Goal: Information Seeking & Learning: Learn about a topic

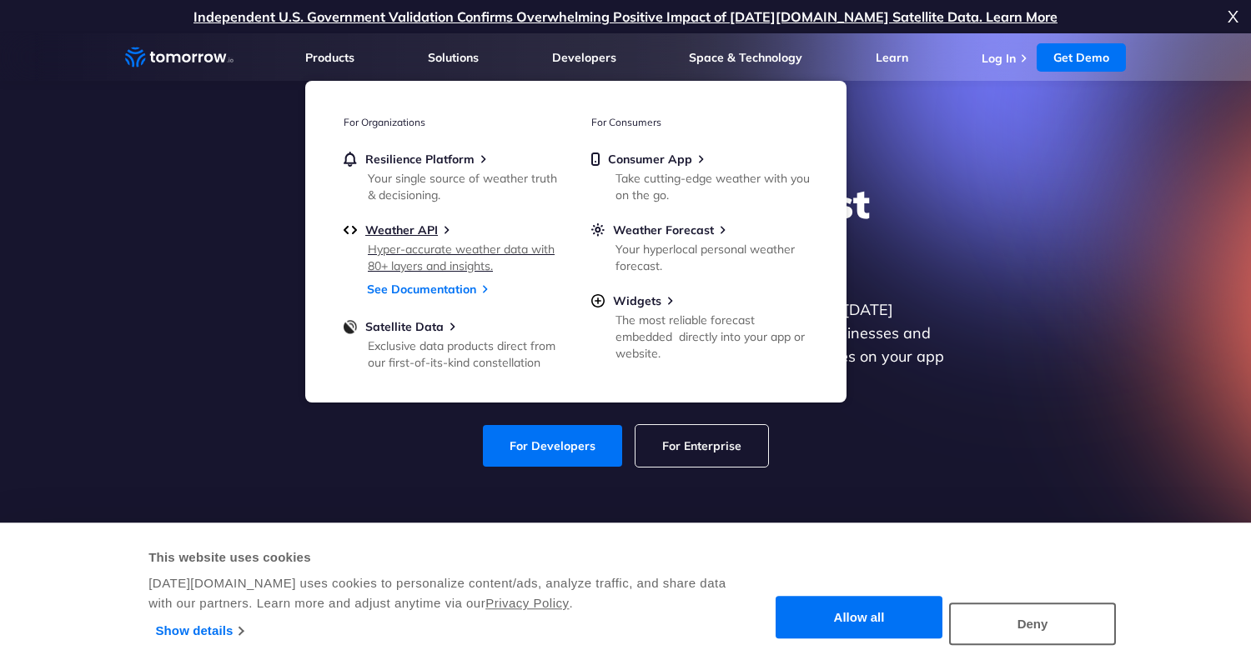
click at [414, 253] on div "Hyper-accurate weather data with 80+ layers and insights." at bounding box center [465, 257] width 194 height 33
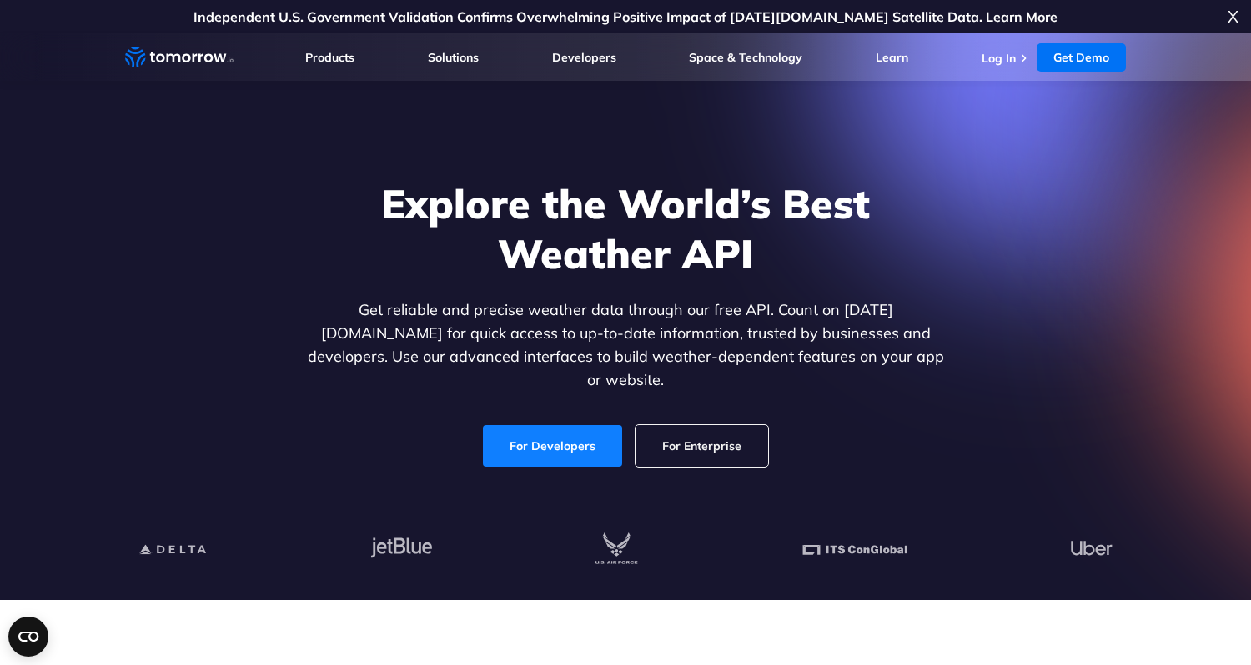
click at [553, 429] on link "For Developers" at bounding box center [552, 446] width 139 height 42
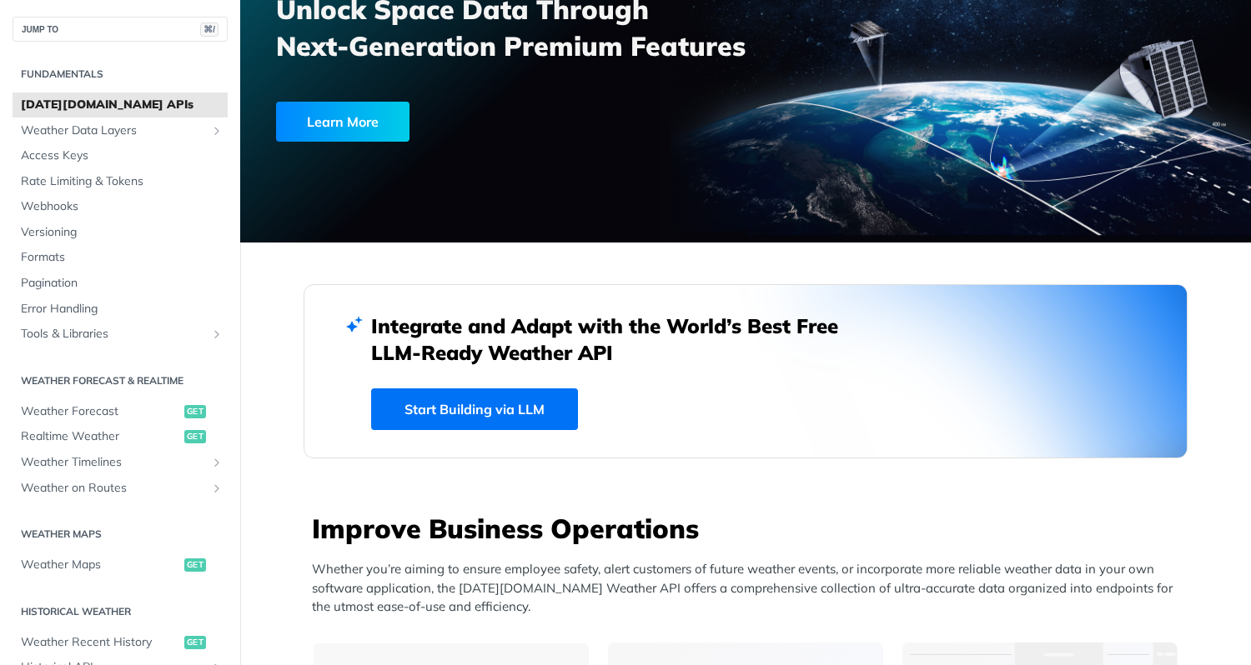
scroll to position [201, 0]
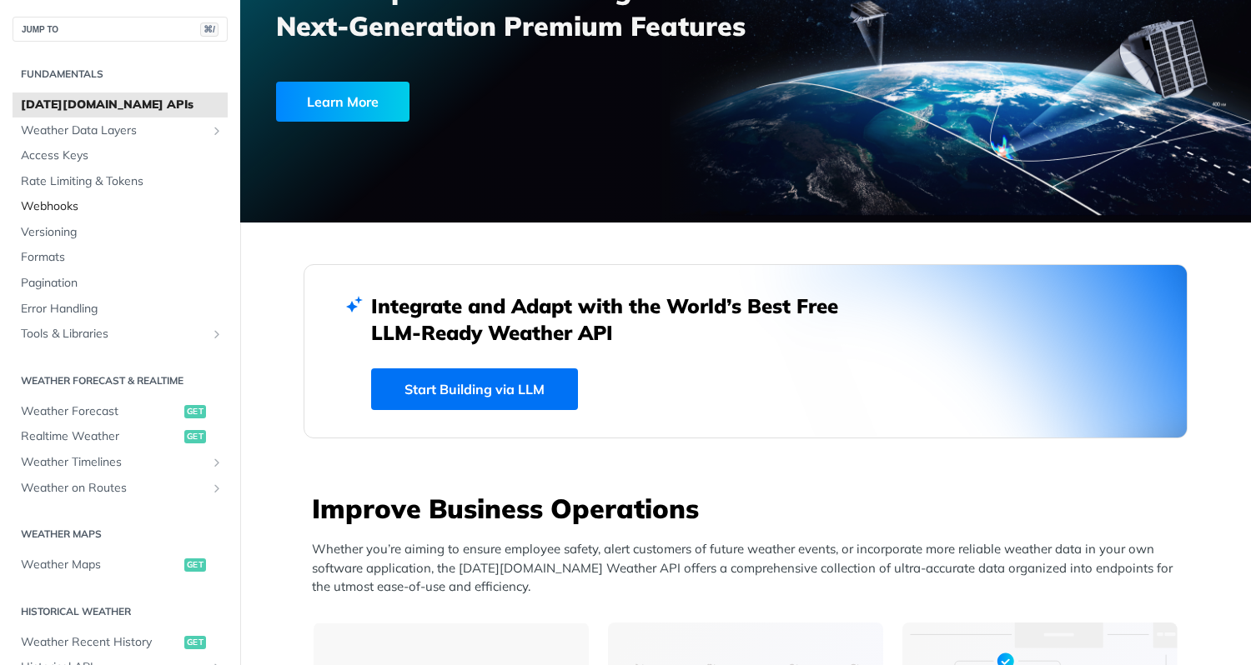
click at [52, 214] on span "Webhooks" at bounding box center [122, 206] width 203 height 17
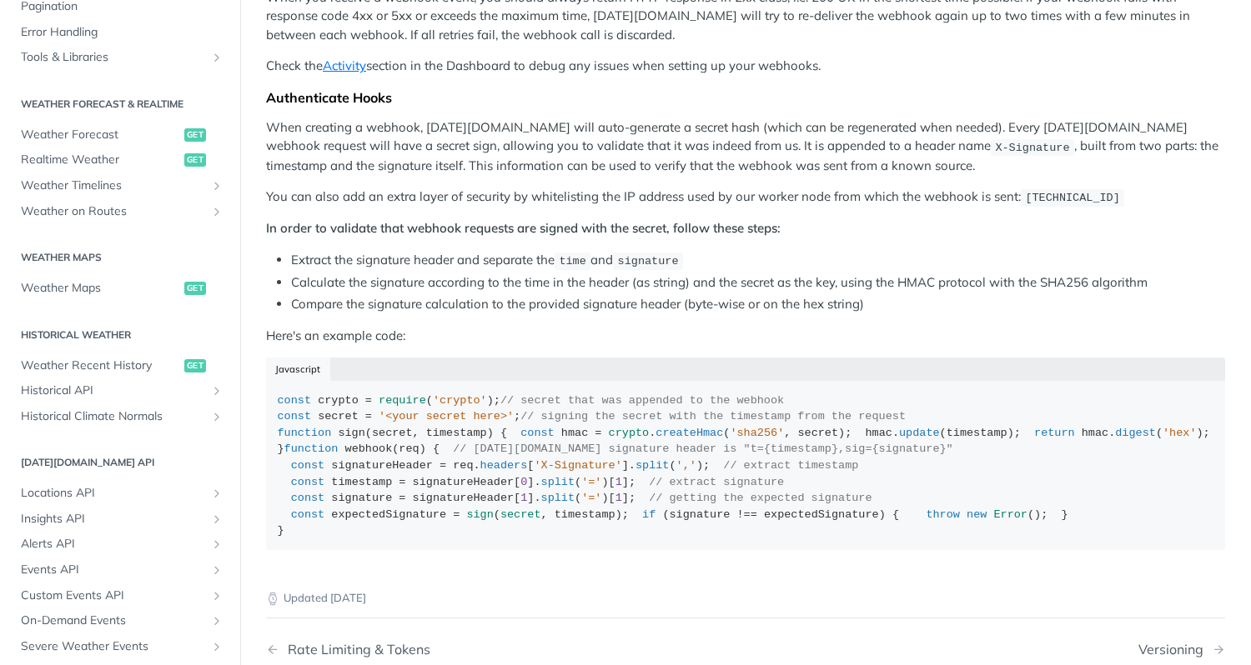
scroll to position [1080, 0]
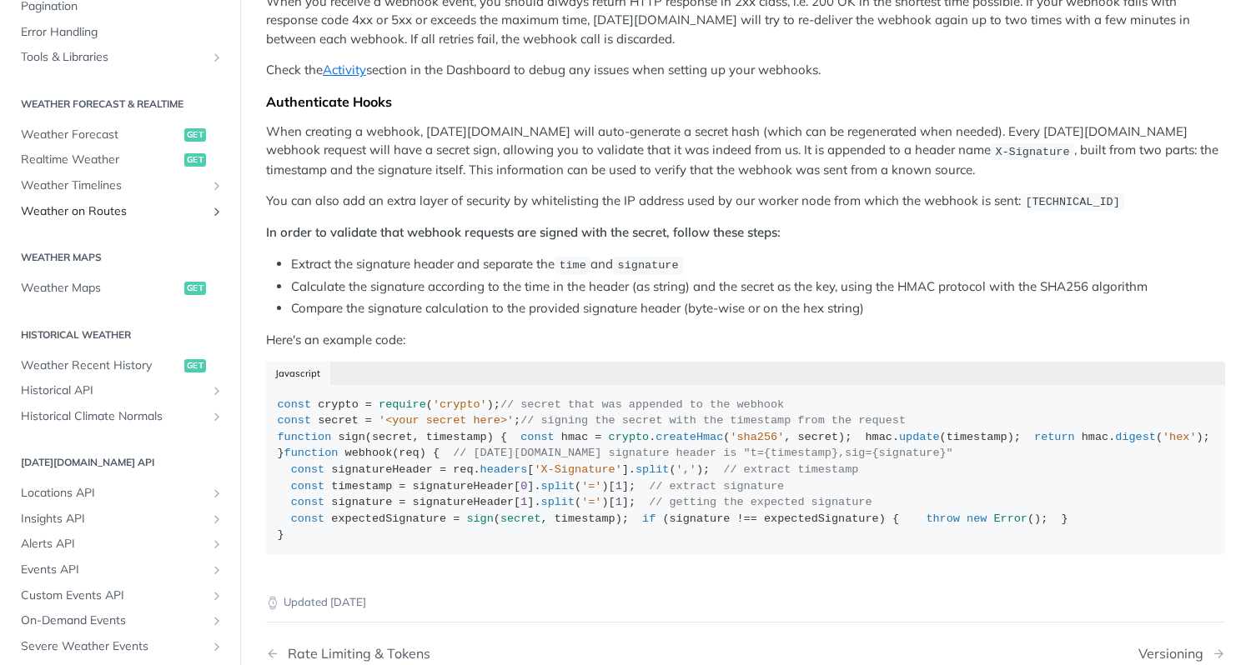
click at [68, 207] on span "Weather on Routes" at bounding box center [113, 211] width 185 height 17
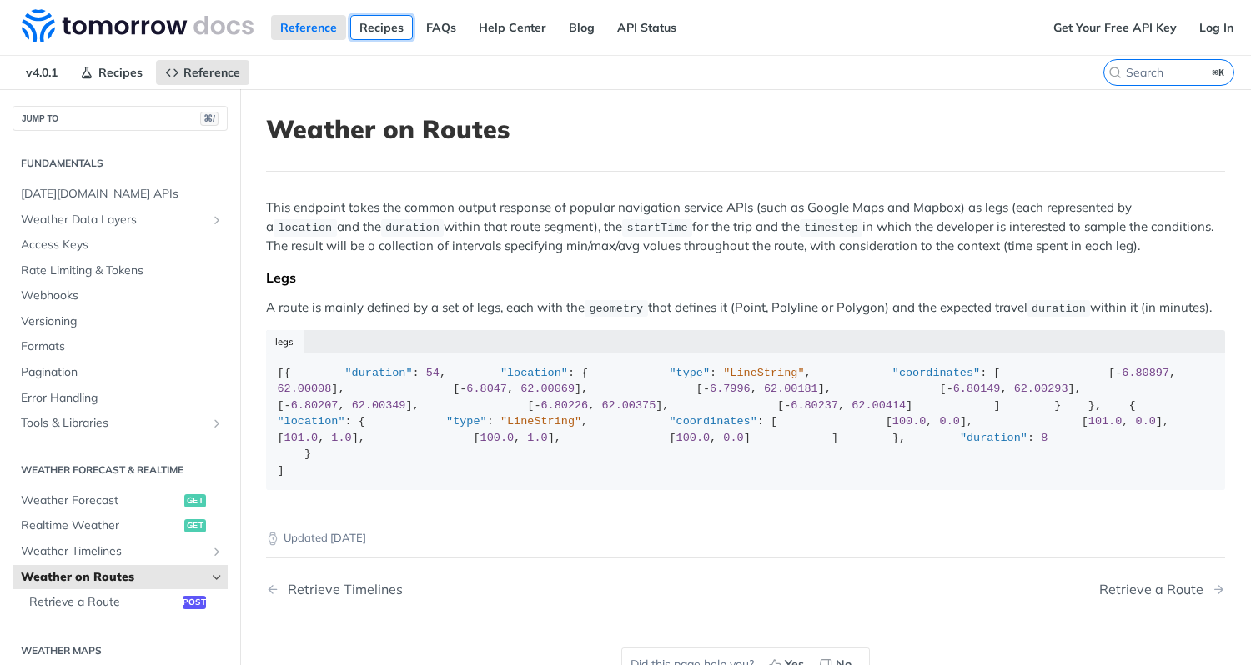
click at [379, 28] on link "Recipes" at bounding box center [381, 27] width 63 height 25
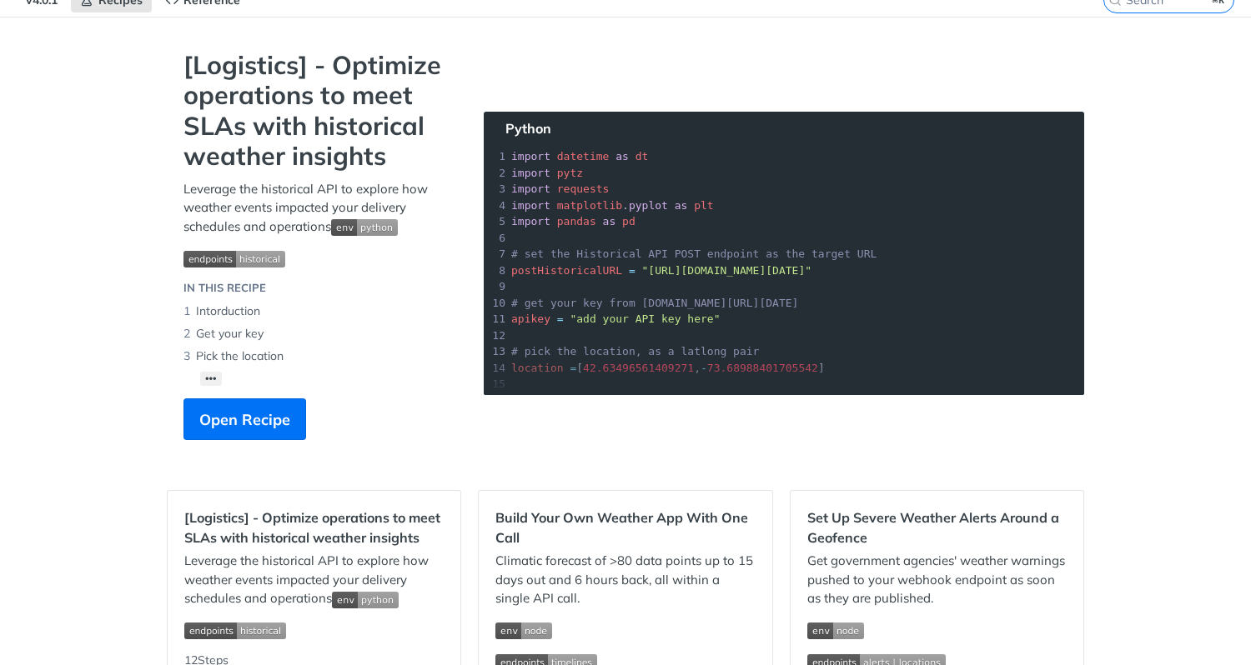
scroll to position [81, 0]
